Goal: Task Accomplishment & Management: Use online tool/utility

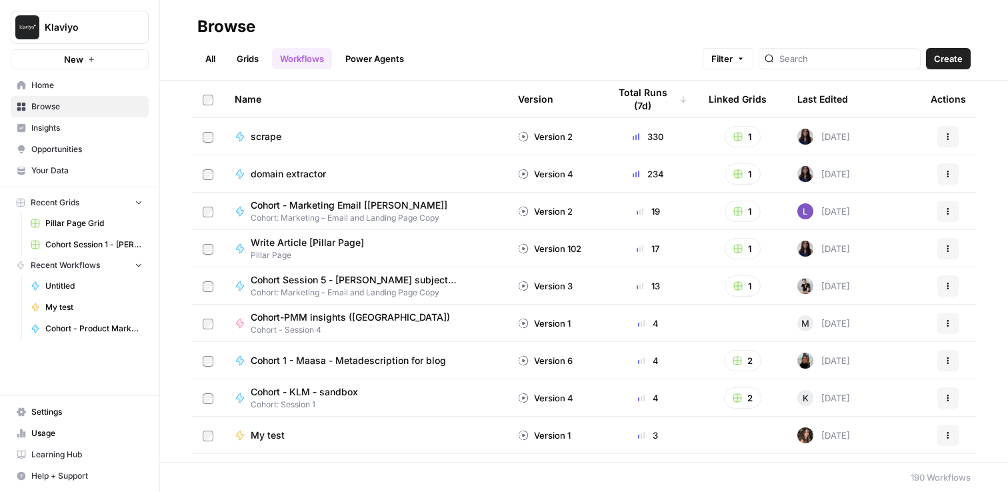
click at [806, 100] on div "Last Edited" at bounding box center [822, 99] width 51 height 37
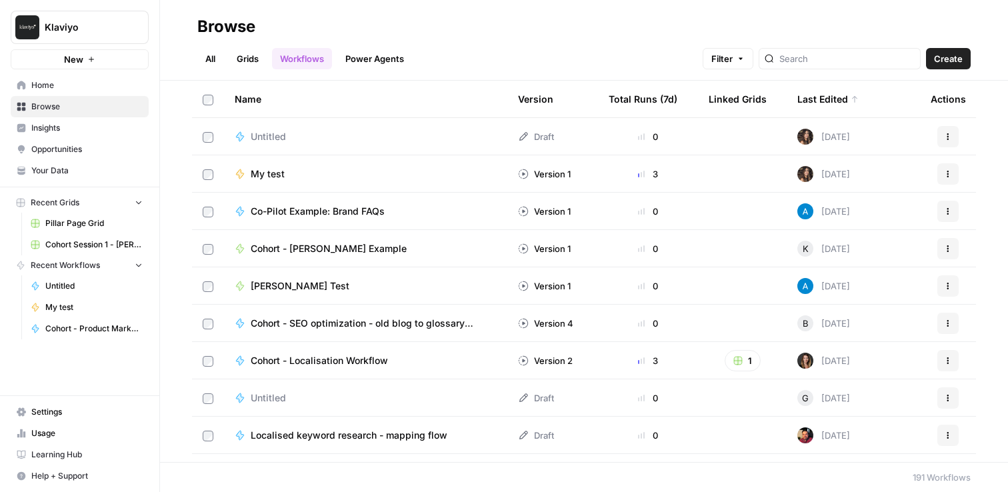
click at [273, 136] on span "Untitled" at bounding box center [268, 136] width 35 height 13
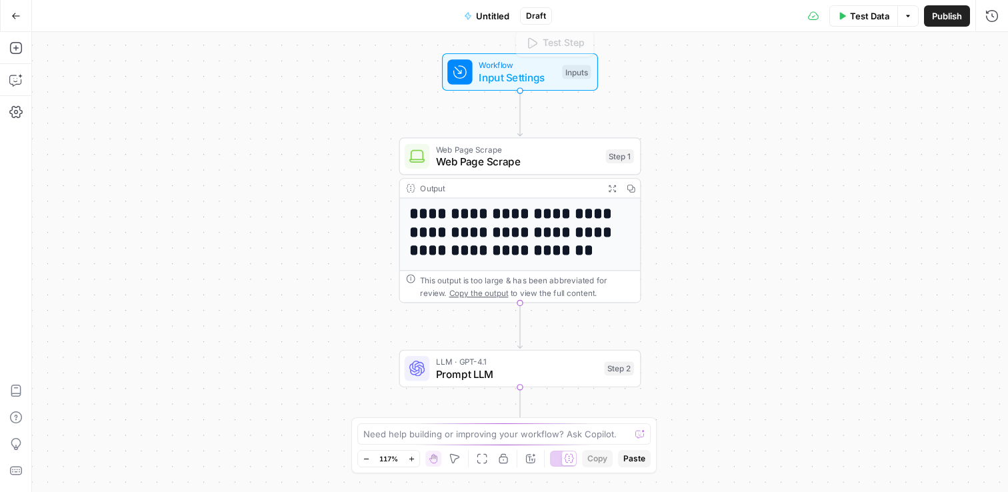
click at [472, 72] on div at bounding box center [459, 71] width 25 height 25
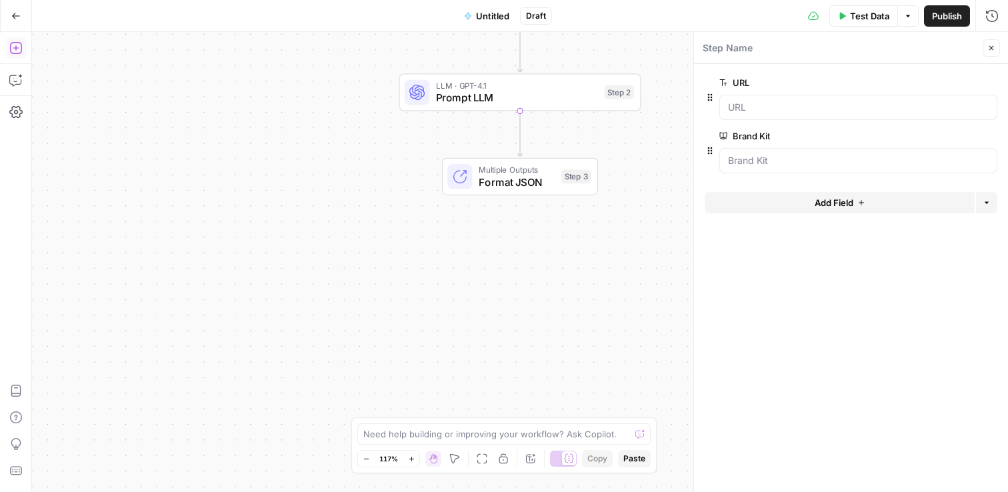
click at [19, 44] on icon "button" at bounding box center [15, 47] width 13 height 13
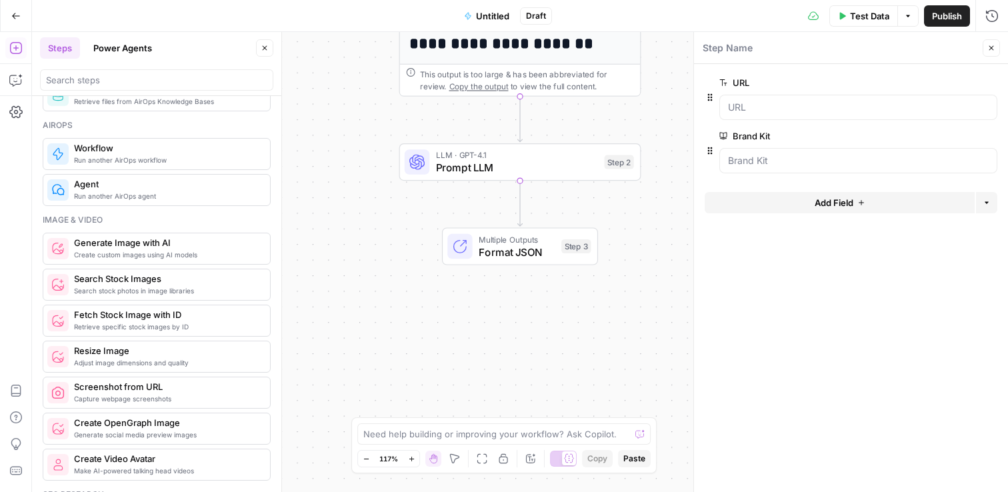
scroll to position [613, 0]
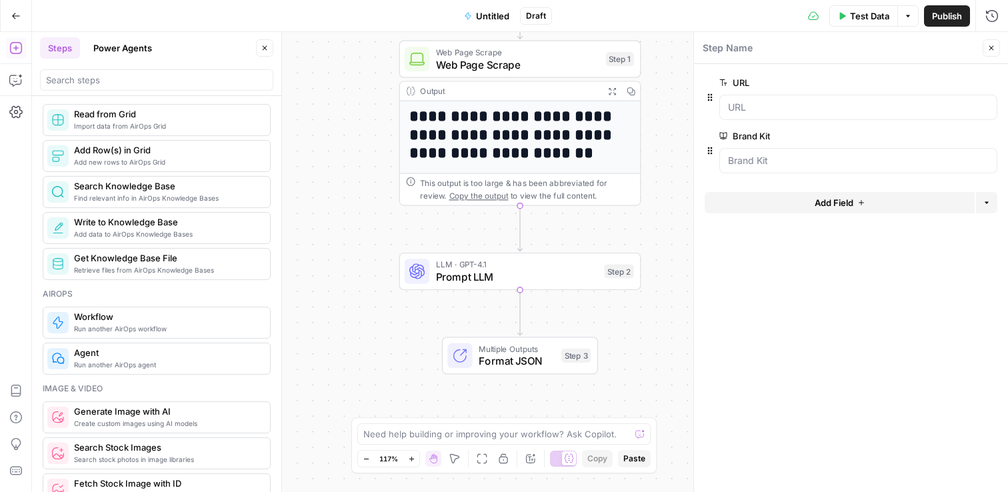
drag, startPoint x: 473, startPoint y: 151, endPoint x: 473, endPoint y: 217, distance: 66.0
click at [473, 217] on div "**********" at bounding box center [520, 262] width 976 height 460
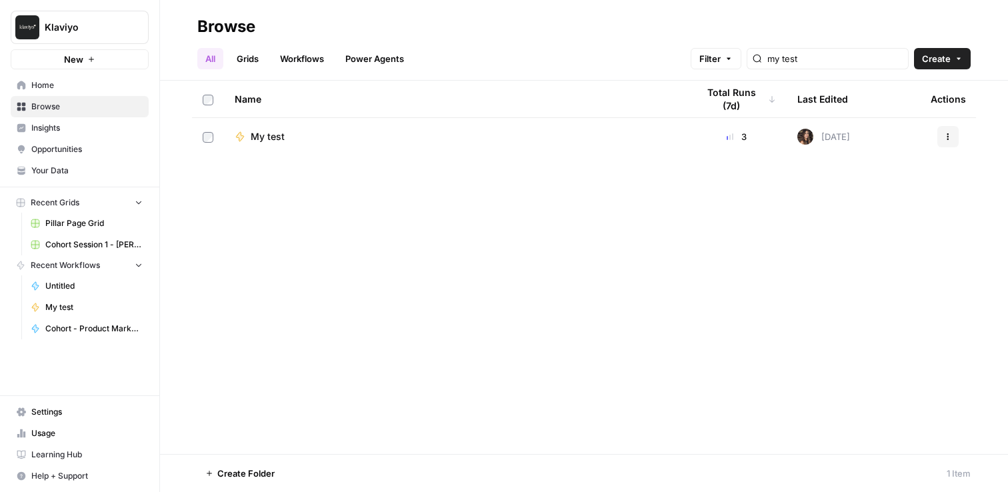
click at [45, 91] on span "Home" at bounding box center [86, 85] width 111 height 12
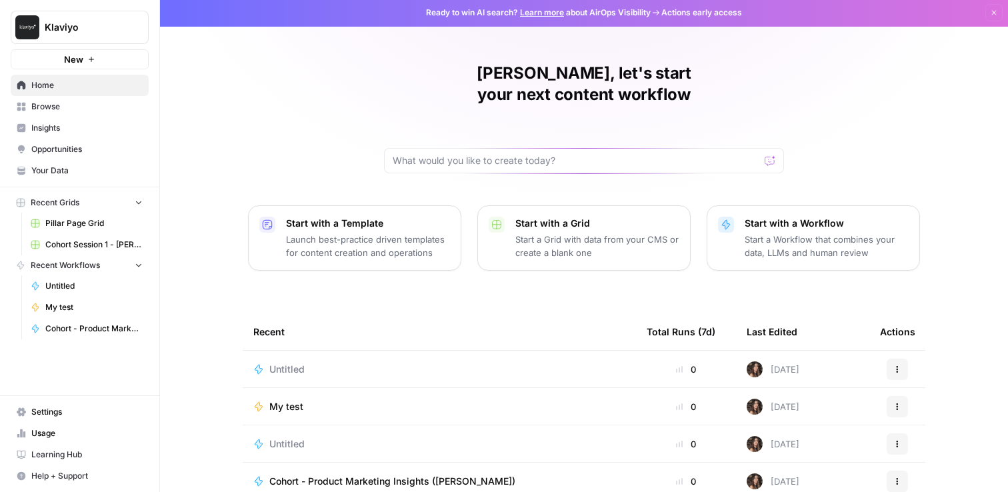
scroll to position [3, 0]
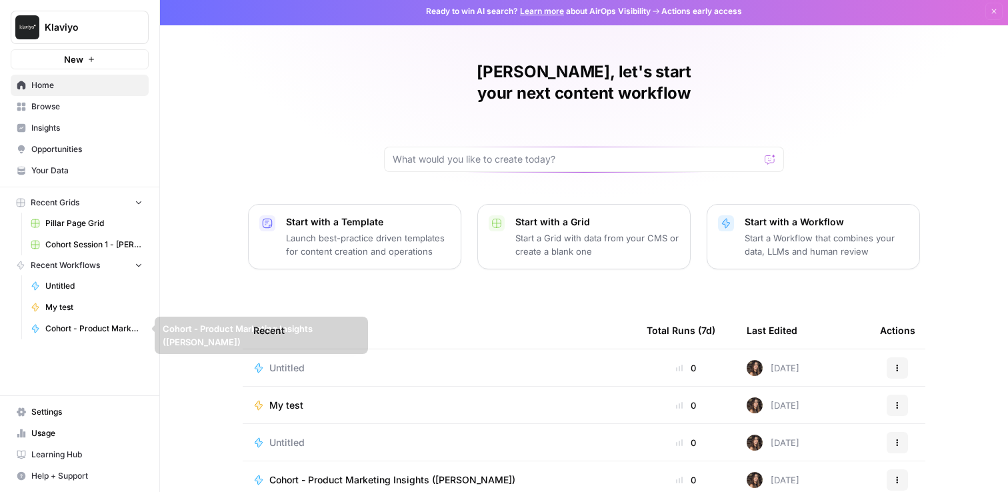
click at [78, 459] on span "Learning Hub" at bounding box center [86, 455] width 111 height 12
